Goal: Use online tool/utility

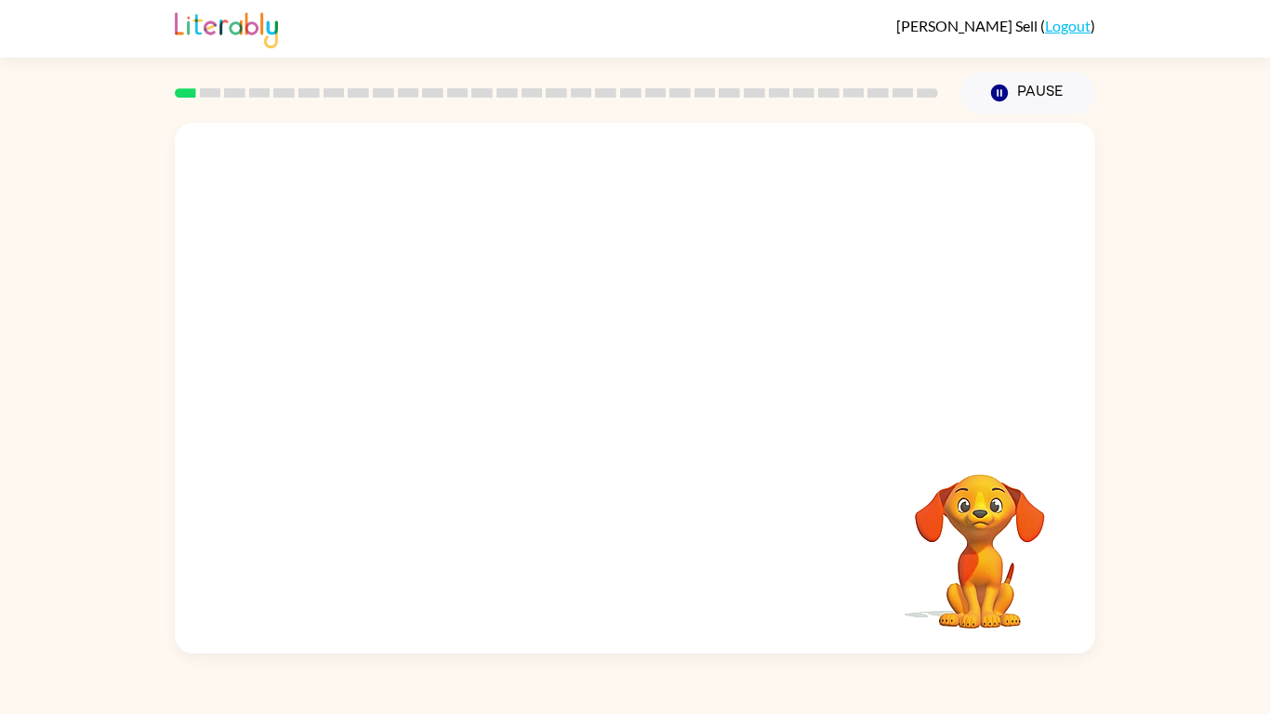
click at [471, 292] on video "Your browser must support playing .mp4 files to use Literably. Please try using…" at bounding box center [635, 279] width 920 height 312
click at [663, 383] on button "button" at bounding box center [634, 397] width 119 height 68
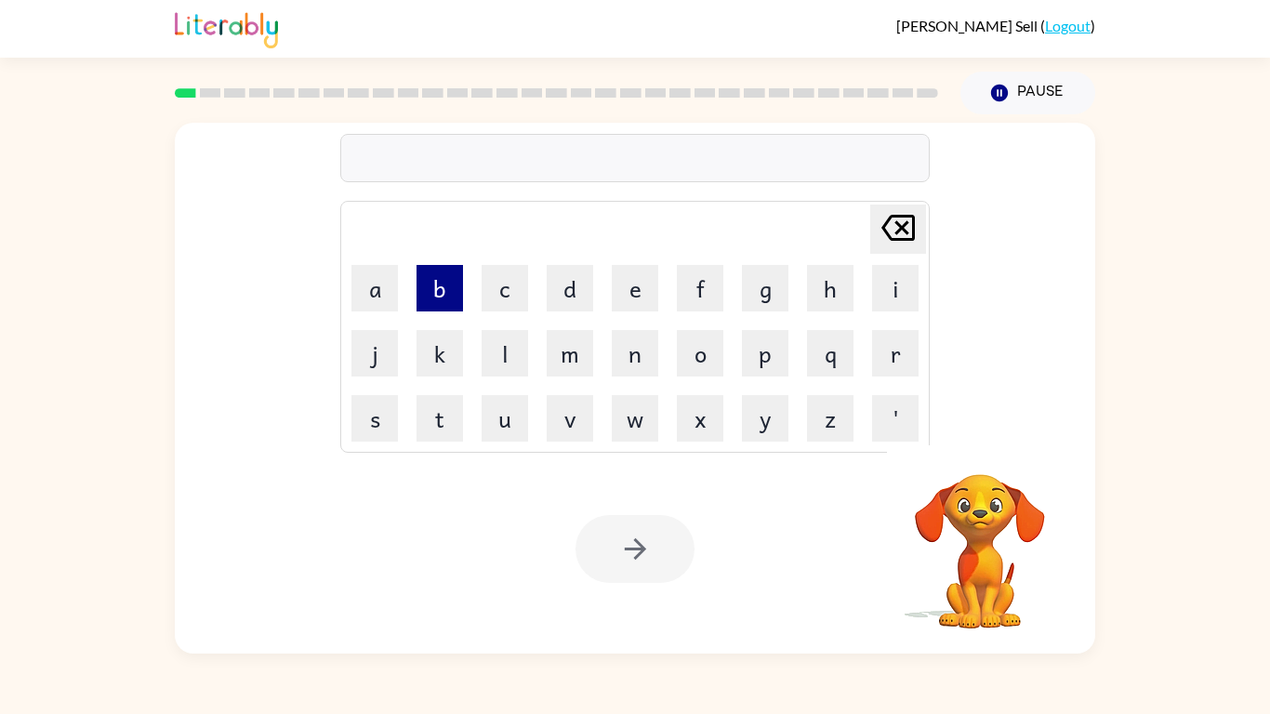
click at [437, 285] on button "b" at bounding box center [439, 288] width 46 height 46
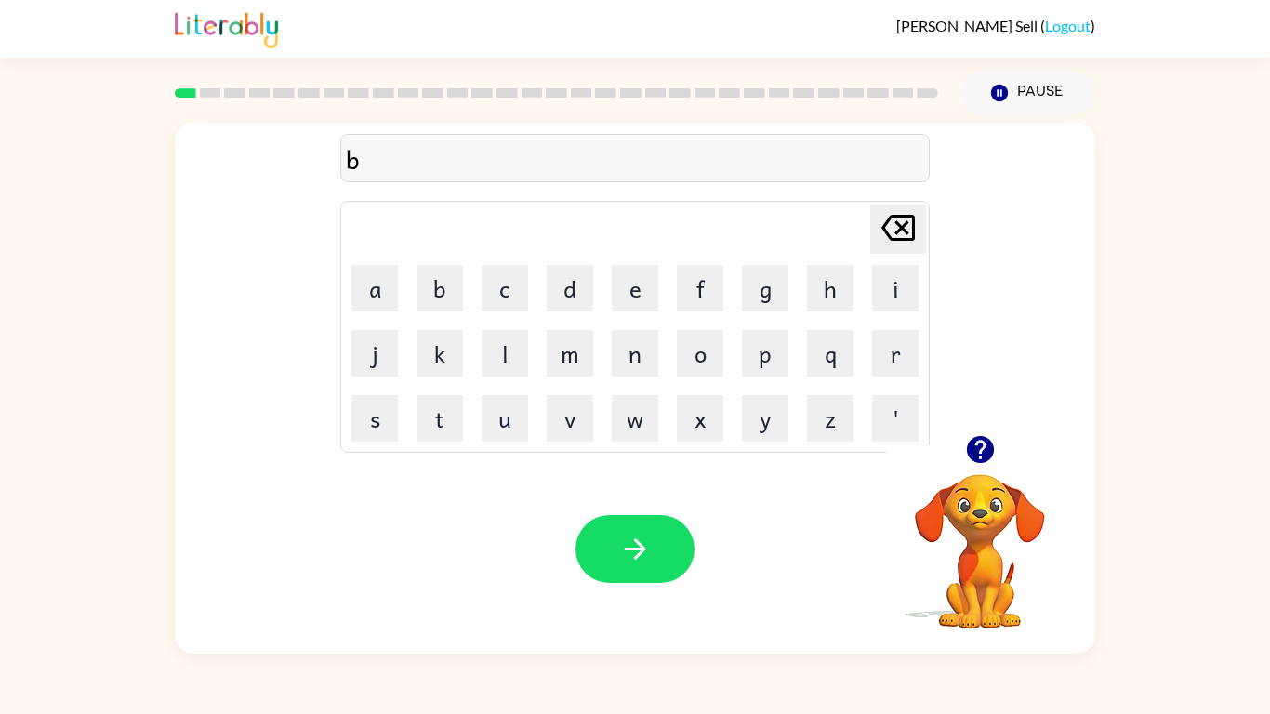
type button "b"
click at [374, 163] on div "cont" at bounding box center [635, 158] width 578 height 39
click at [425, 155] on div "contu" at bounding box center [635, 158] width 578 height 39
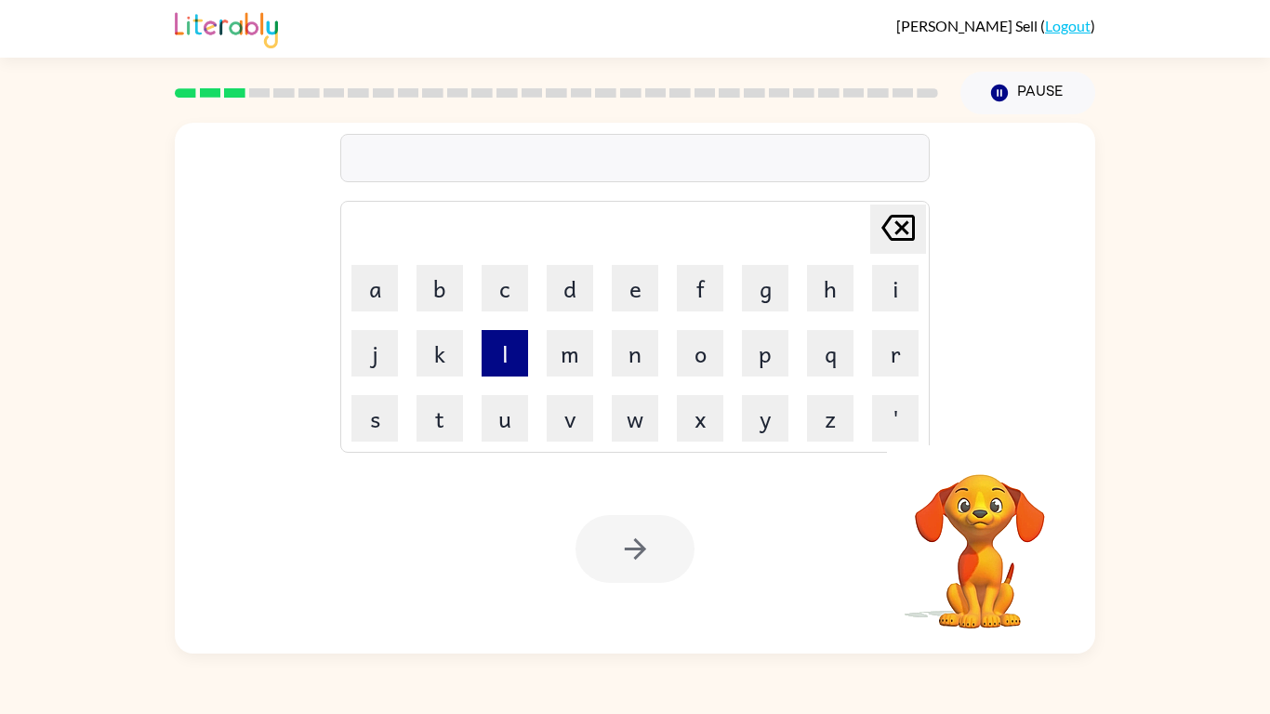
click at [498, 359] on button "l" at bounding box center [505, 353] width 46 height 46
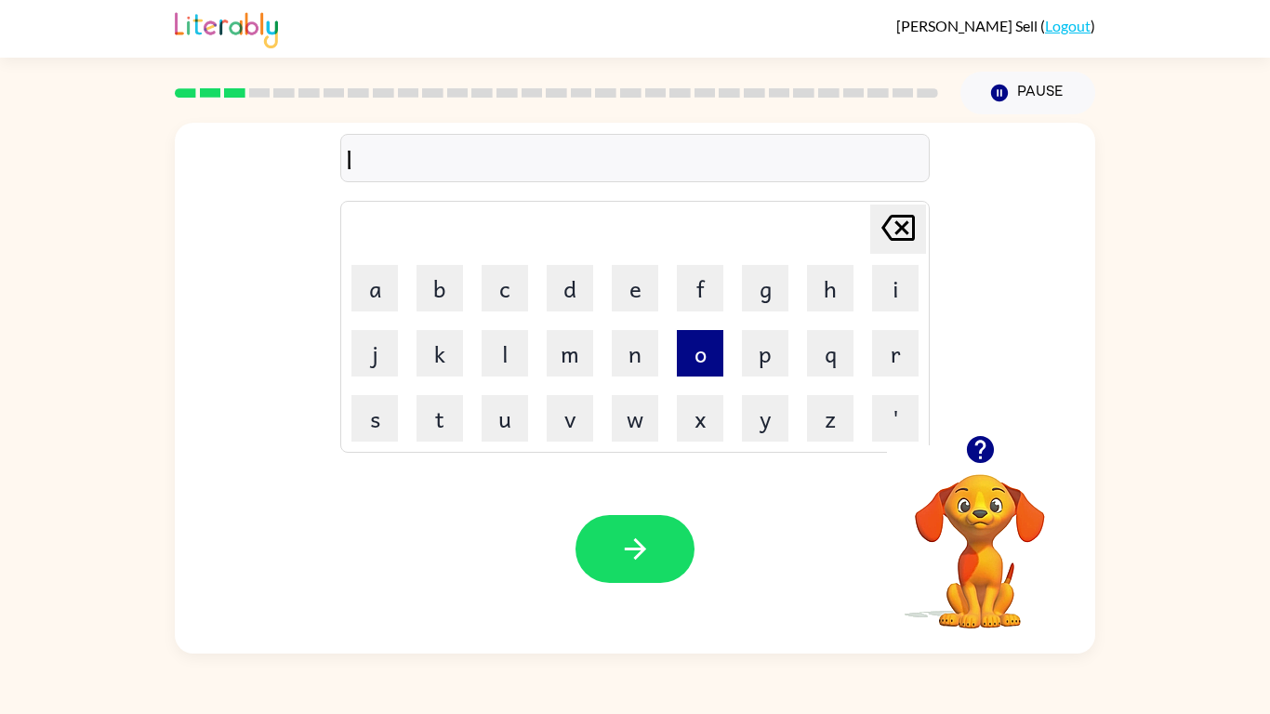
click at [697, 347] on button "o" at bounding box center [700, 353] width 46 height 46
click at [444, 356] on button "k" at bounding box center [439, 353] width 46 height 46
click at [382, 286] on button "a" at bounding box center [374, 288] width 46 height 46
click at [768, 431] on button "y" at bounding box center [765, 418] width 46 height 46
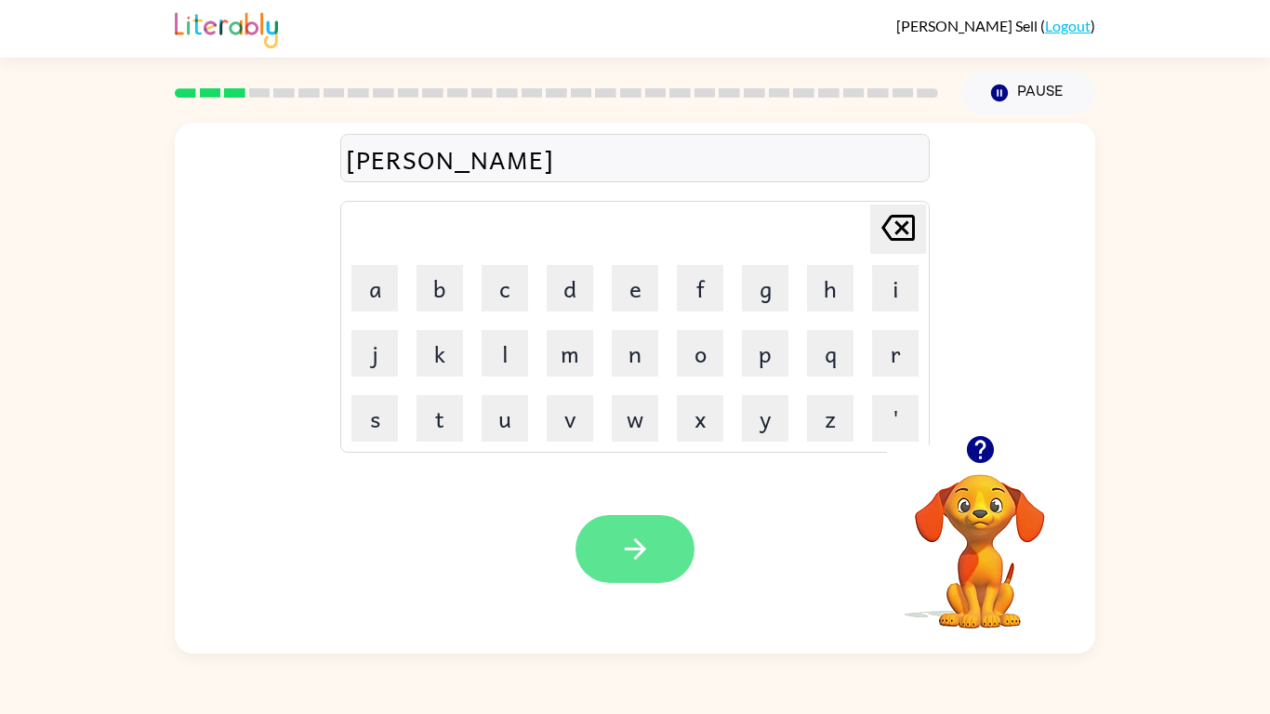
click at [604, 549] on button "button" at bounding box center [634, 549] width 119 height 68
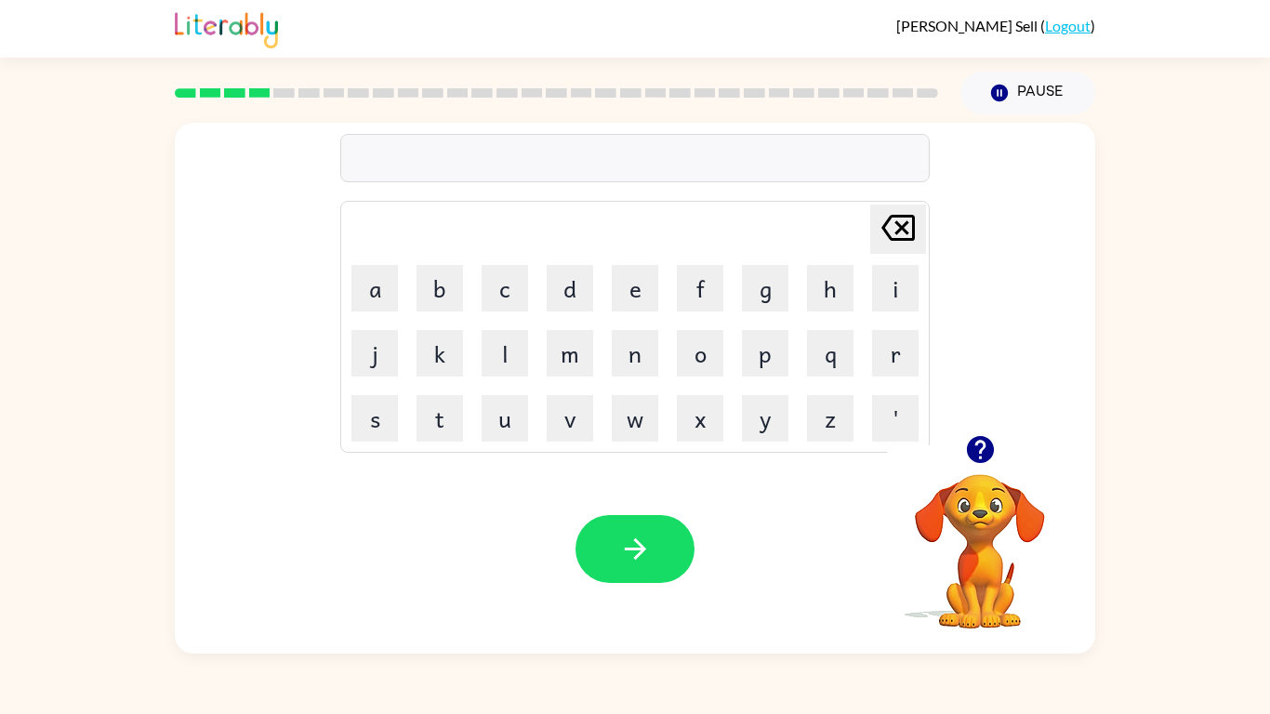
click at [981, 451] on icon "button" at bounding box center [979, 449] width 27 height 27
click at [444, 429] on button "t" at bounding box center [439, 418] width 46 height 46
click at [640, 425] on button "w" at bounding box center [635, 418] width 46 height 46
click at [912, 295] on button "i" at bounding box center [895, 288] width 46 height 46
click at [372, 277] on button "a" at bounding box center [374, 288] width 46 height 46
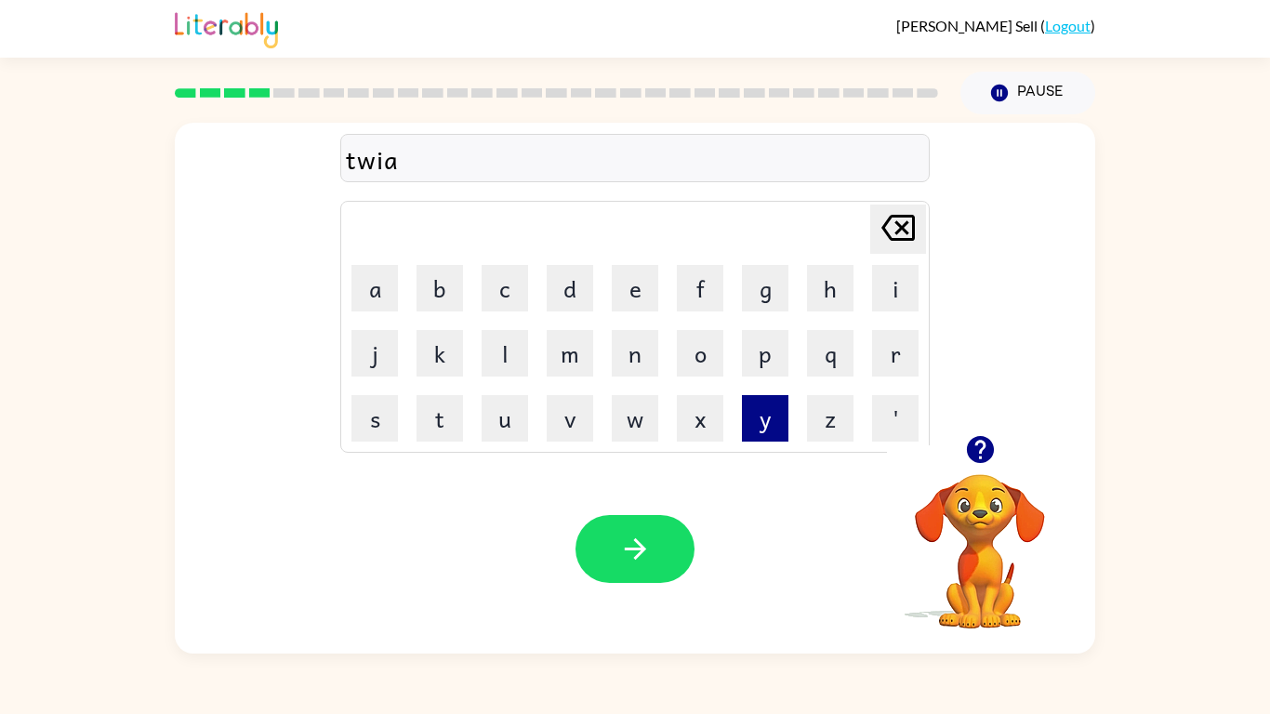
type button "a"
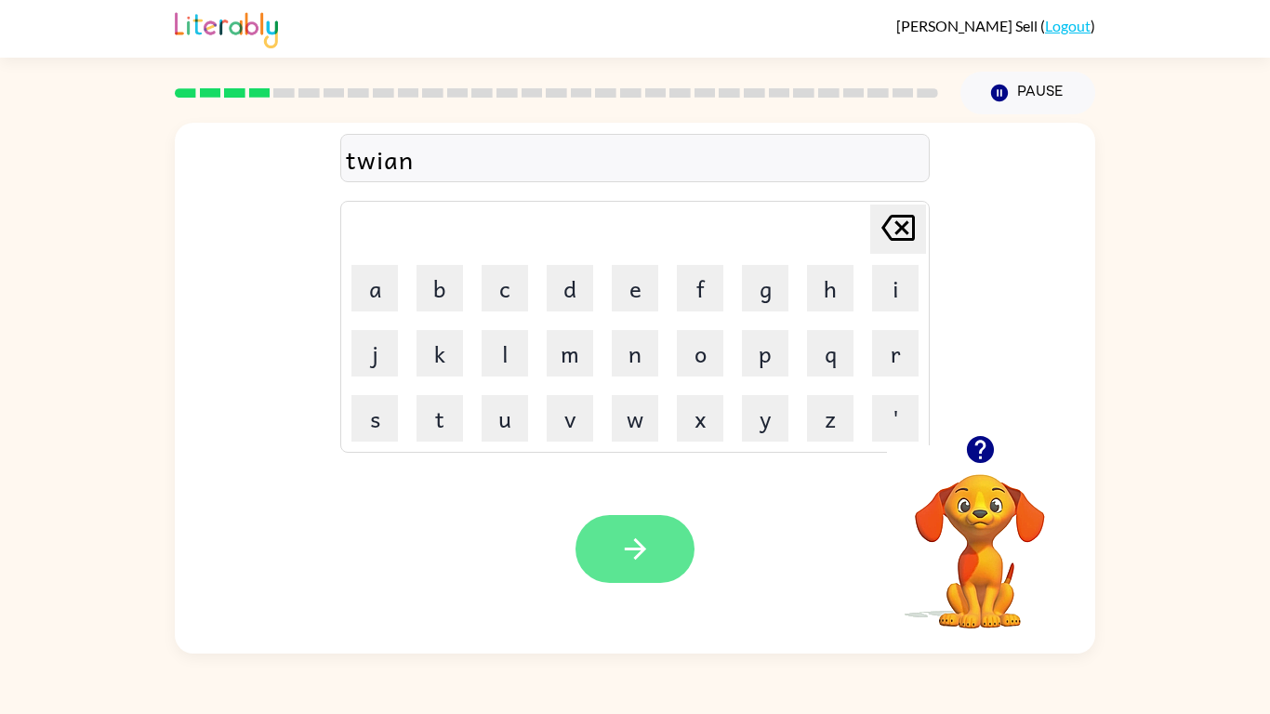
click at [615, 535] on button "button" at bounding box center [634, 549] width 119 height 68
click at [631, 577] on button "button" at bounding box center [634, 549] width 119 height 68
click at [416, 165] on div "beehan" at bounding box center [635, 158] width 578 height 39
click at [430, 162] on div "beehai" at bounding box center [635, 158] width 578 height 39
click at [614, 570] on button "button" at bounding box center [634, 549] width 119 height 68
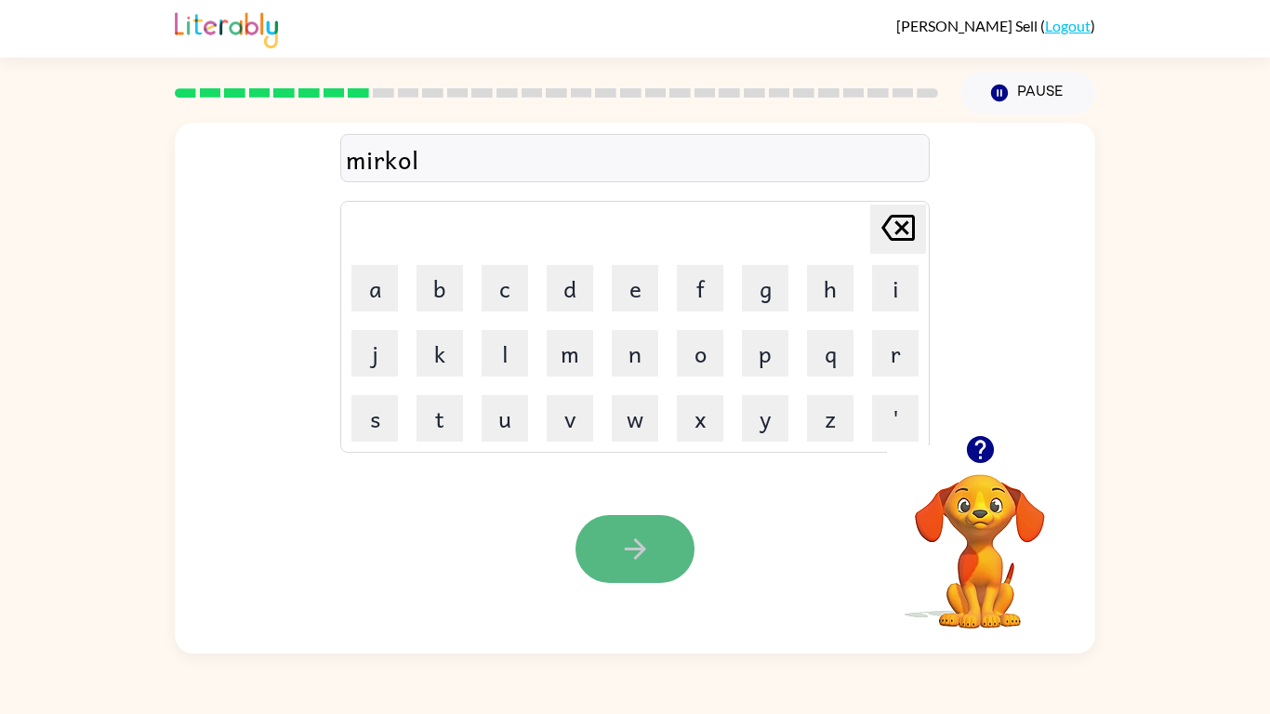
click at [628, 535] on icon "button" at bounding box center [635, 549] width 33 height 33
click at [625, 570] on button "button" at bounding box center [634, 549] width 119 height 68
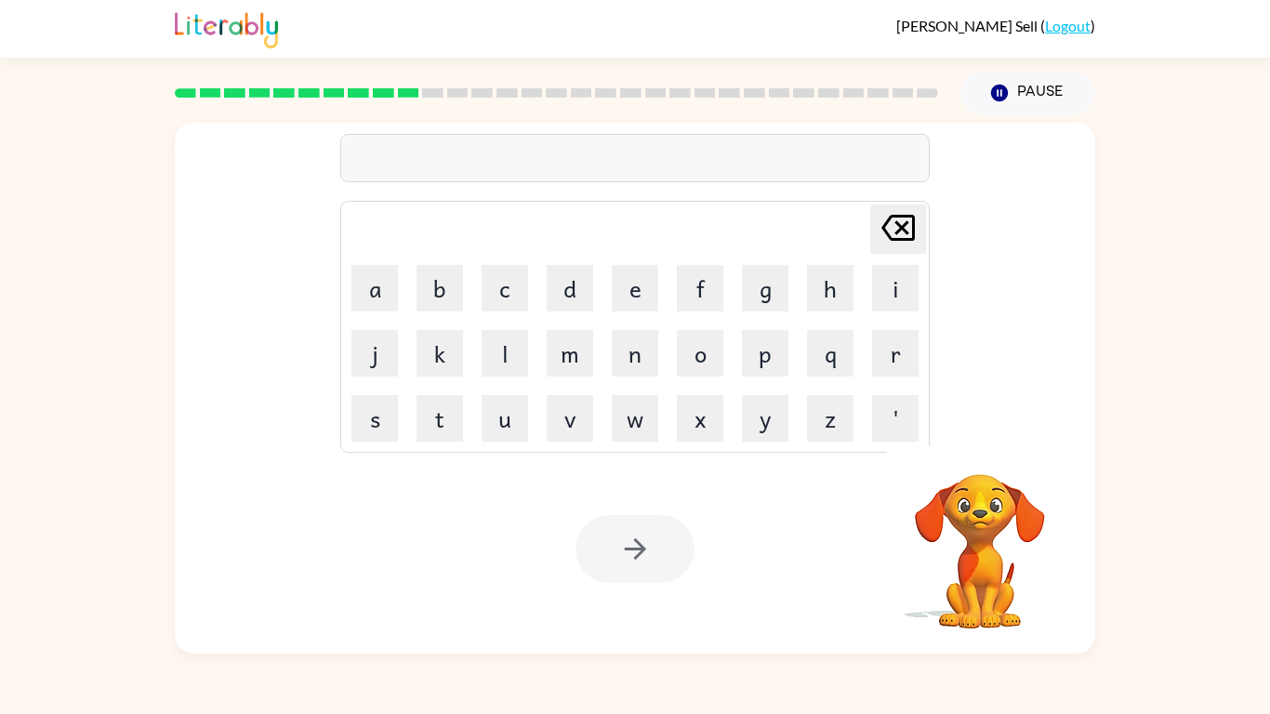
click at [590, 162] on div at bounding box center [634, 158] width 589 height 48
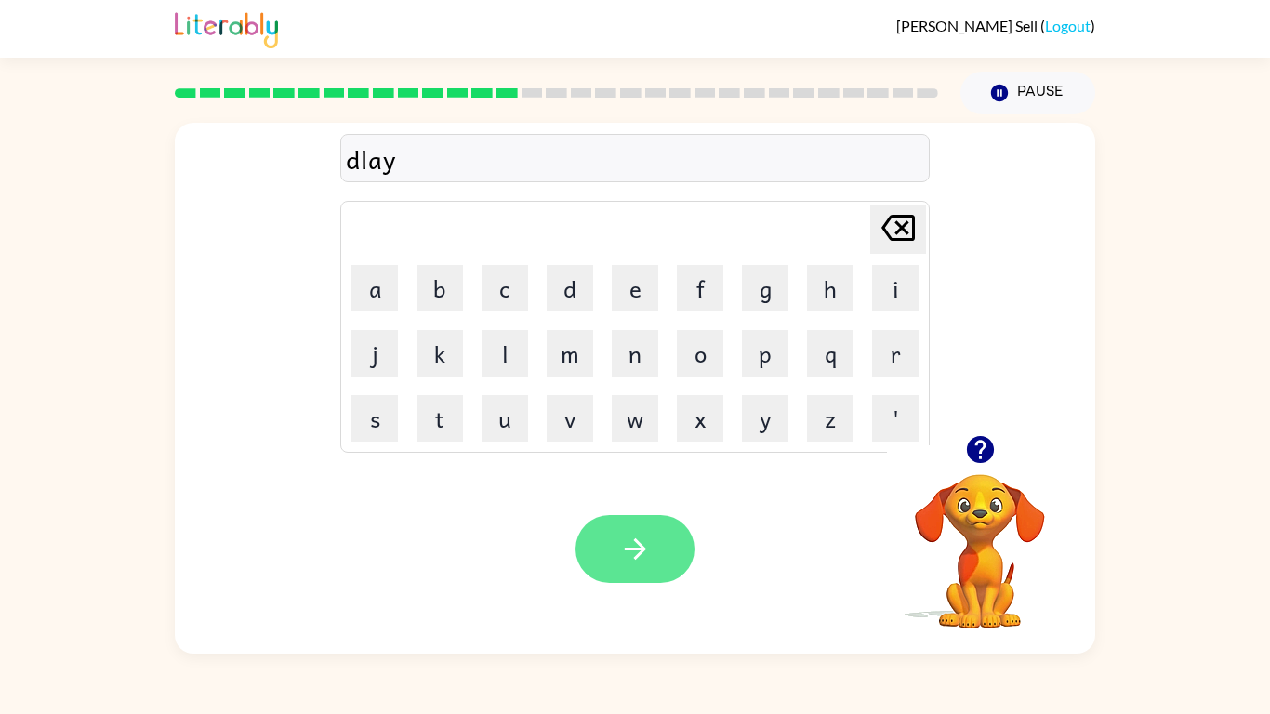
click at [636, 551] on icon "button" at bounding box center [635, 549] width 33 height 33
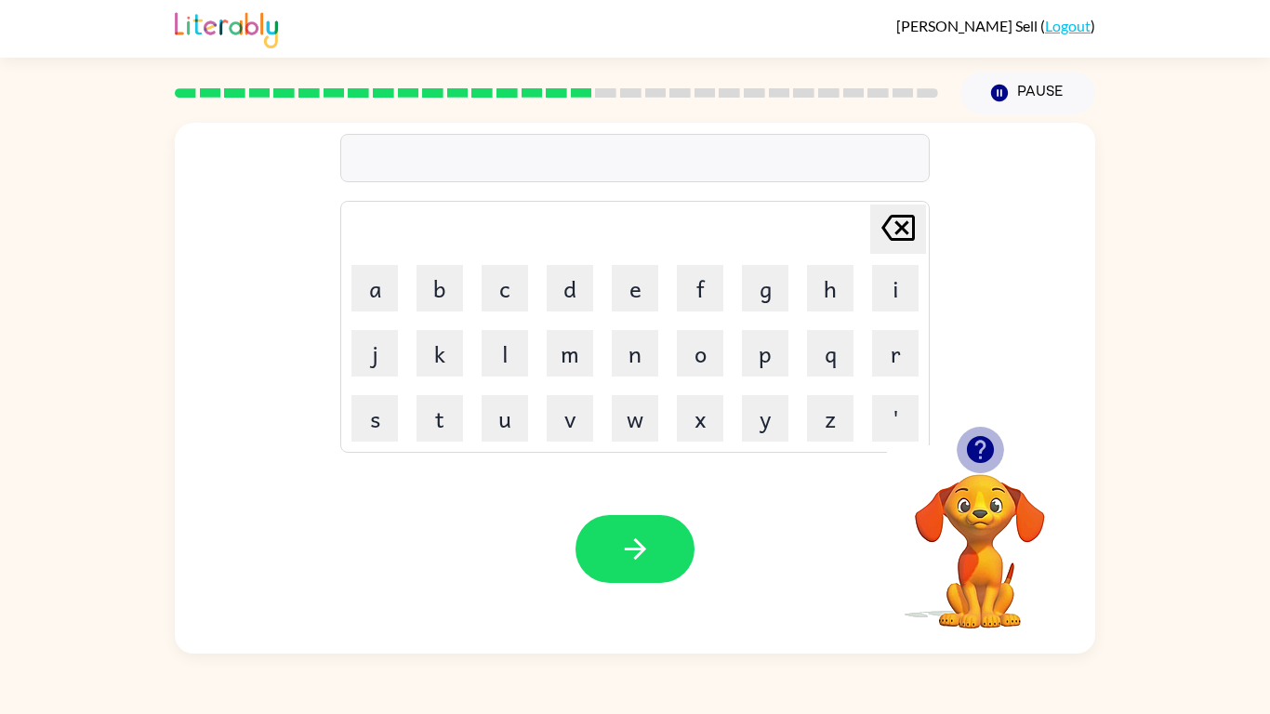
click at [978, 444] on icon "button" at bounding box center [979, 449] width 27 height 27
click at [398, 158] on div "briming" at bounding box center [635, 158] width 578 height 39
